Goal: Feedback & Contribution: Submit feedback/report problem

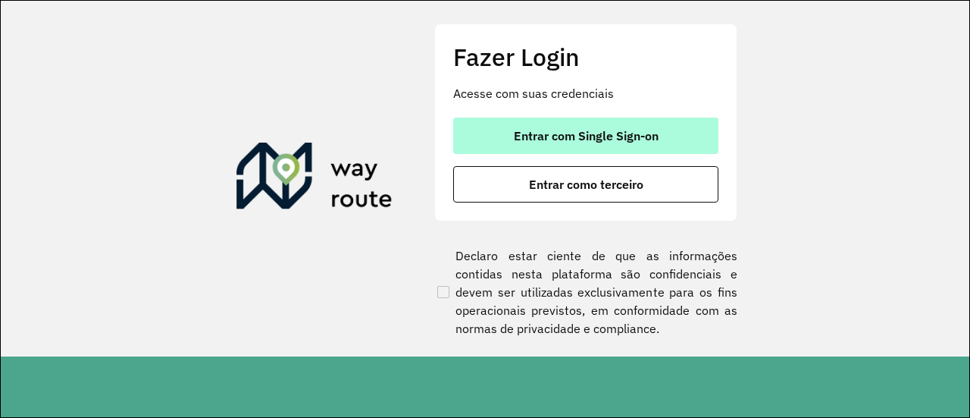
click at [568, 130] on span "Entrar com Single Sign-on" at bounding box center [586, 136] width 145 height 12
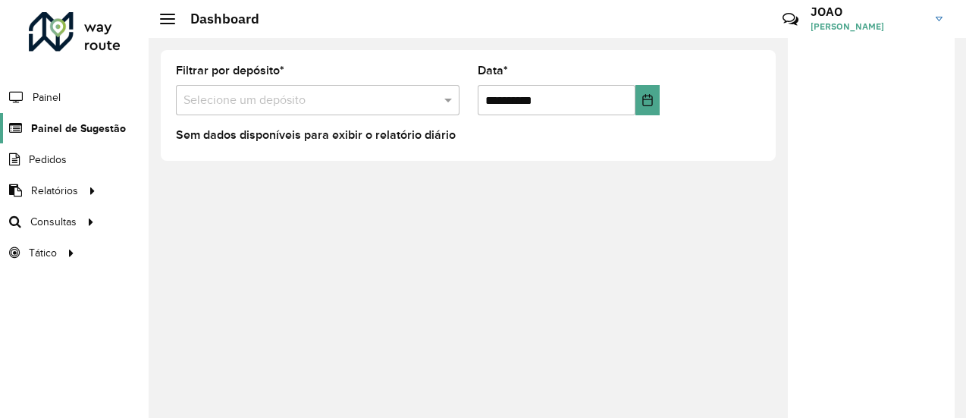
click at [52, 121] on span "Painel de Sugestão" at bounding box center [78, 129] width 95 height 16
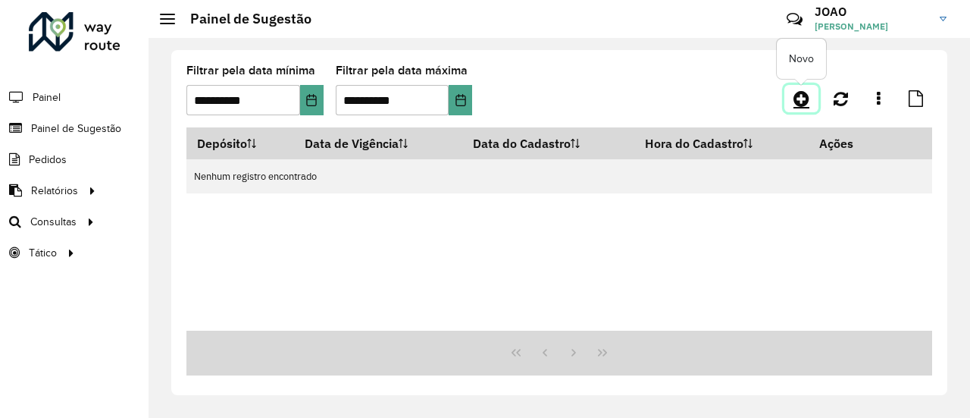
click at [805, 99] on icon at bounding box center [802, 98] width 16 height 18
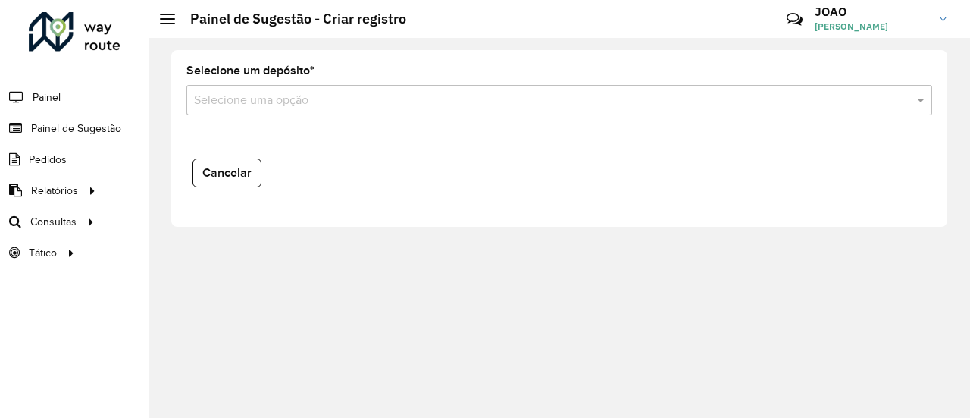
click at [305, 107] on input "text" at bounding box center [544, 101] width 700 height 18
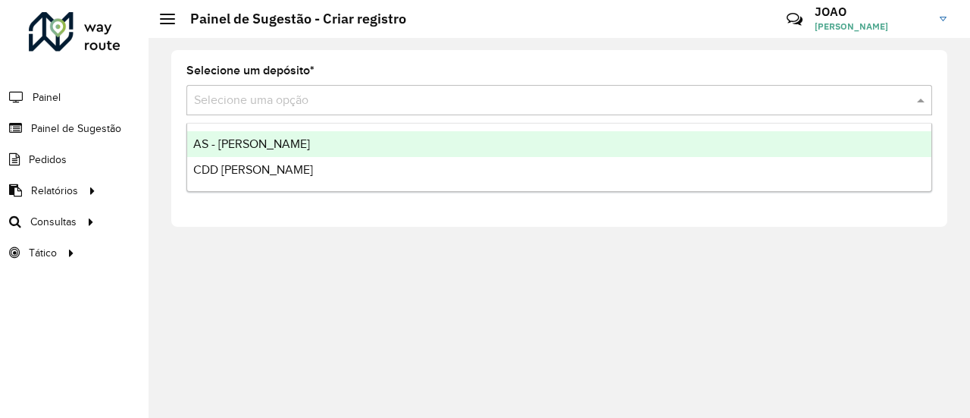
click at [255, 146] on span "AS - [PERSON_NAME]" at bounding box center [251, 143] width 117 height 13
